Goal: Task Accomplishment & Management: Use online tool/utility

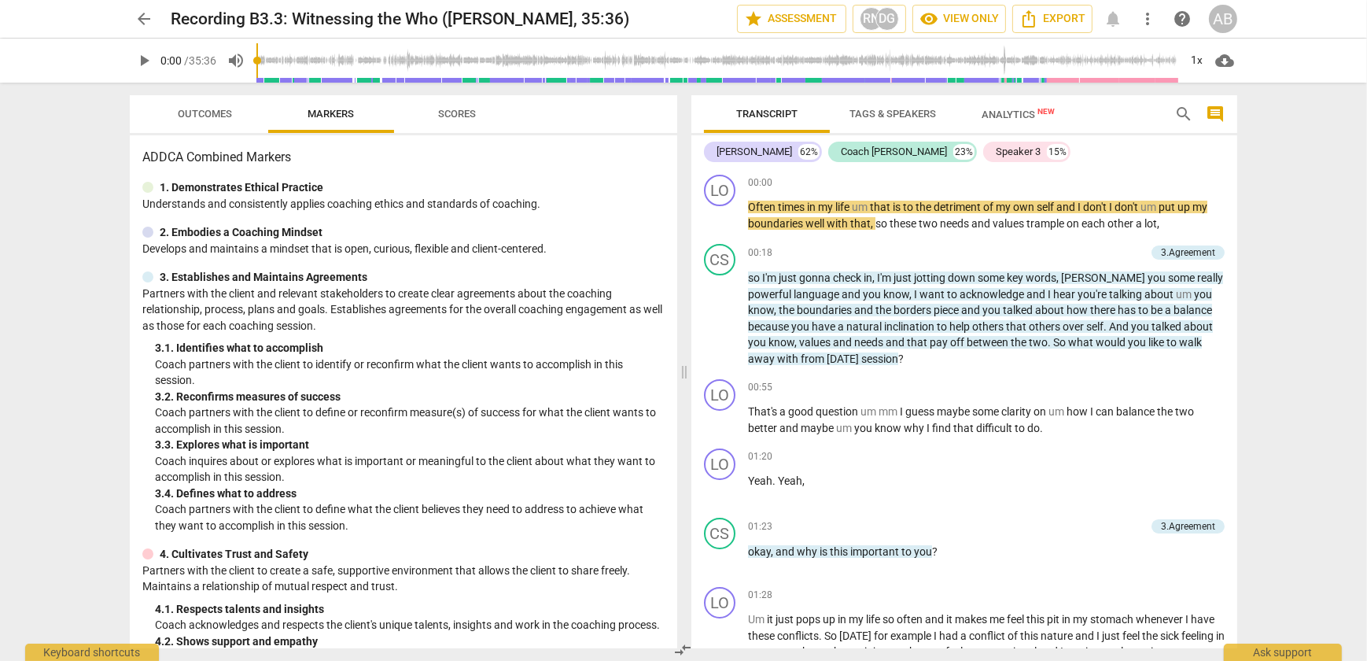
click at [153, 57] on span "play_arrow" at bounding box center [144, 60] width 28 height 19
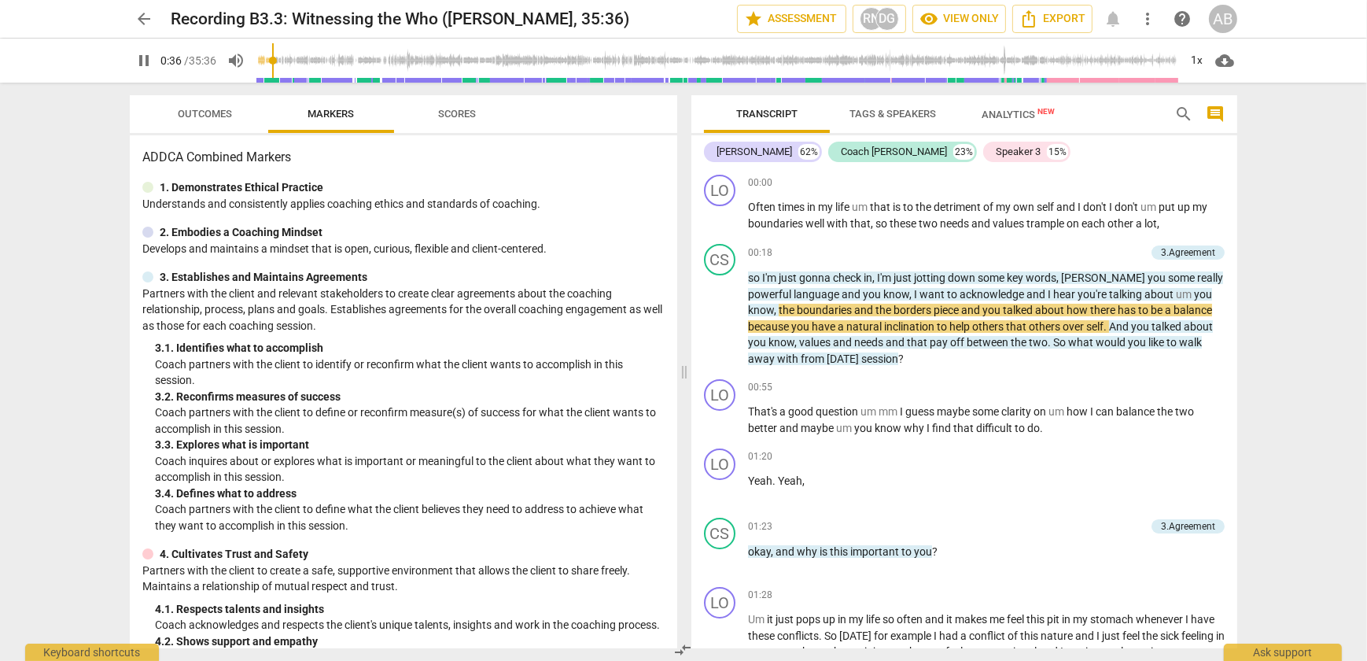
click at [149, 54] on span "pause" at bounding box center [144, 60] width 19 height 19
click at [149, 63] on span "play_arrow" at bounding box center [144, 60] width 19 height 19
click at [141, 55] on span "pause" at bounding box center [144, 60] width 19 height 19
type input "38"
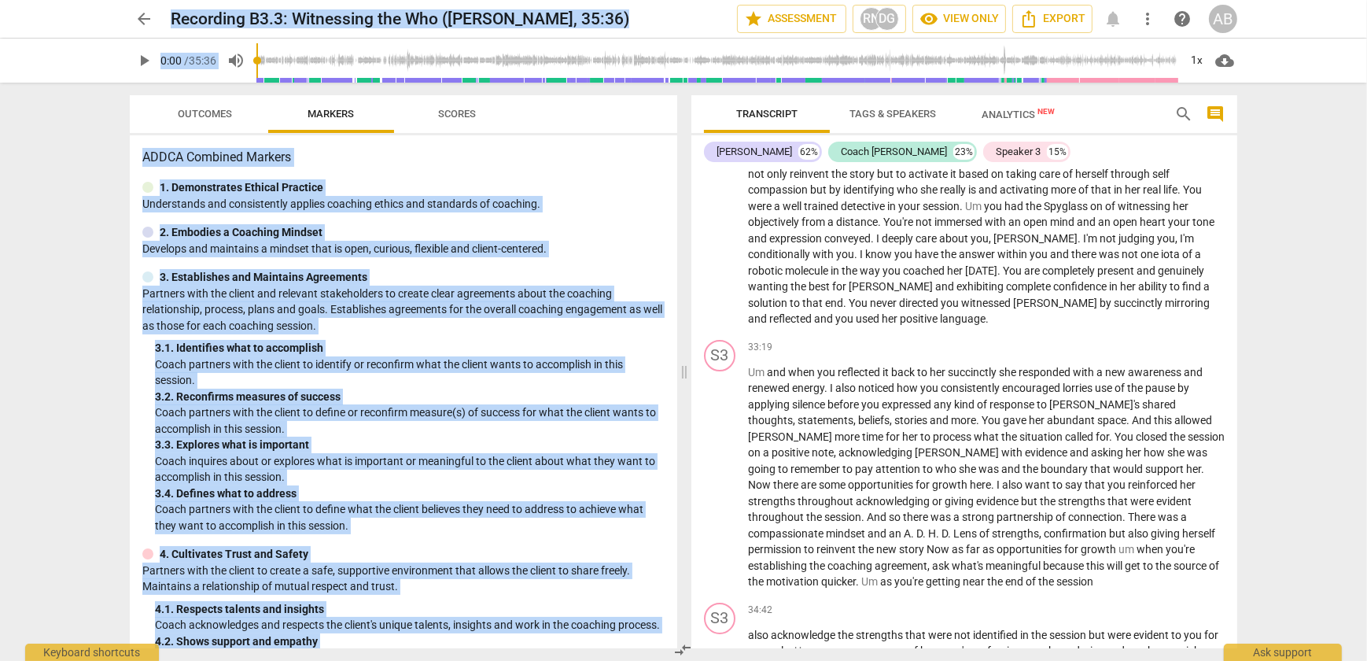
scroll to position [7564, 0]
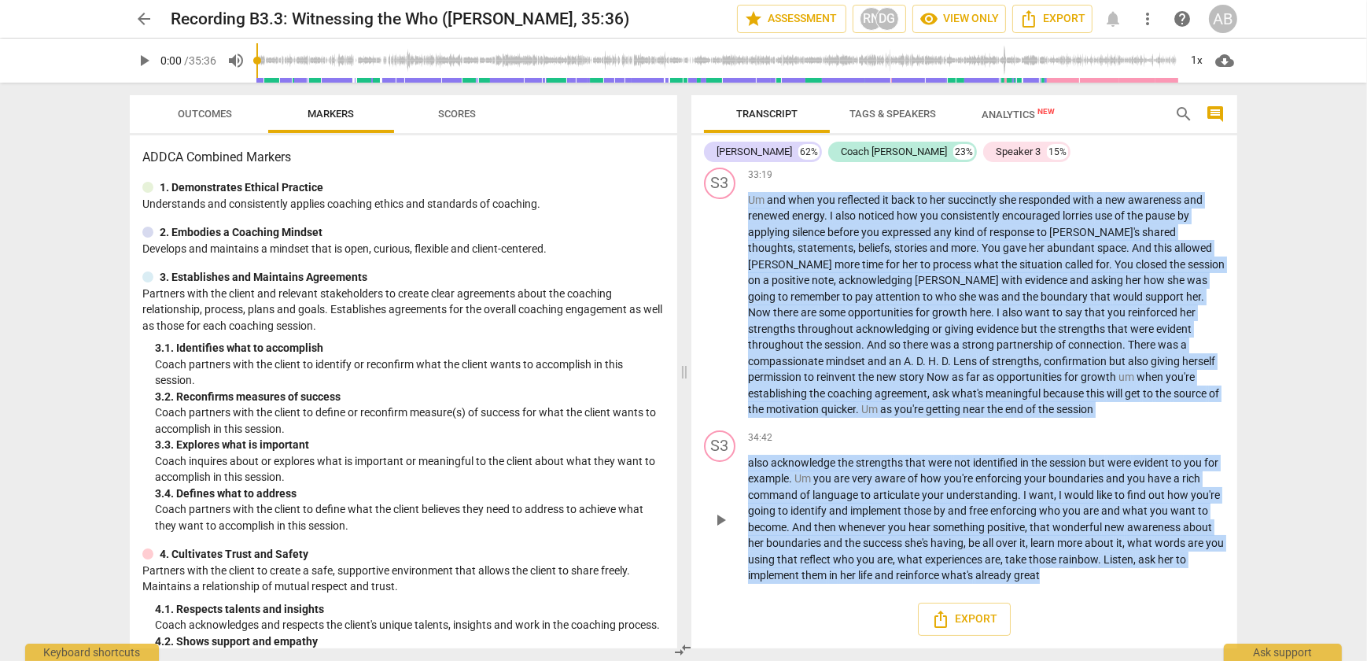
drag, startPoint x: 748, startPoint y: 204, endPoint x: 1108, endPoint y: 581, distance: 521.9
click at [1108, 581] on div "LO play_arrow pause 00:00 keyboard_arrow_right Often times in my life um that i…" at bounding box center [964, 408] width 546 height 480
copy div "Often times in my life um that is to the detriment of my own self and I don't I…"
